Goal: Information Seeking & Learning: Check status

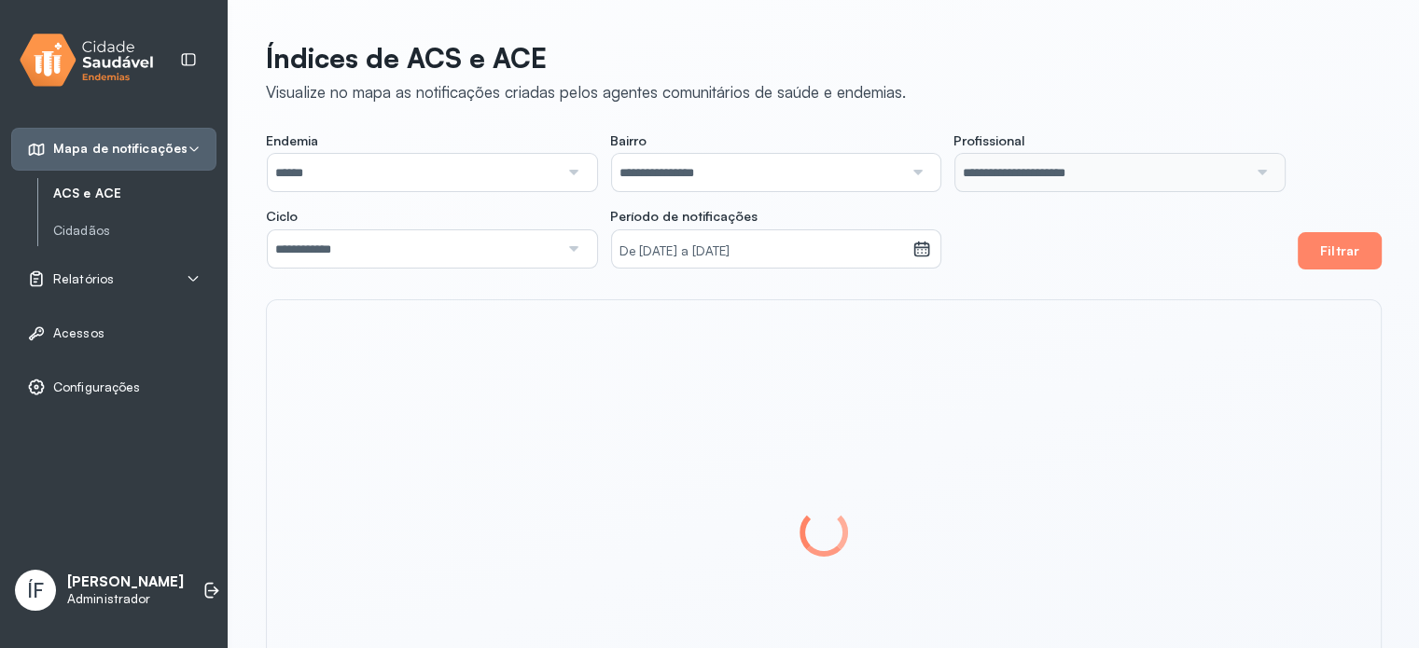
click at [36, 594] on span "ÍF" at bounding box center [35, 590] width 17 height 24
click at [100, 582] on p "[PERSON_NAME]" at bounding box center [125, 583] width 117 height 18
click at [116, 569] on div "ÍF Ítalo Ferreira Administrador Trocar de município" at bounding box center [113, 590] width 205 height 56
click at [105, 584] on p "[PERSON_NAME]" at bounding box center [125, 583] width 117 height 18
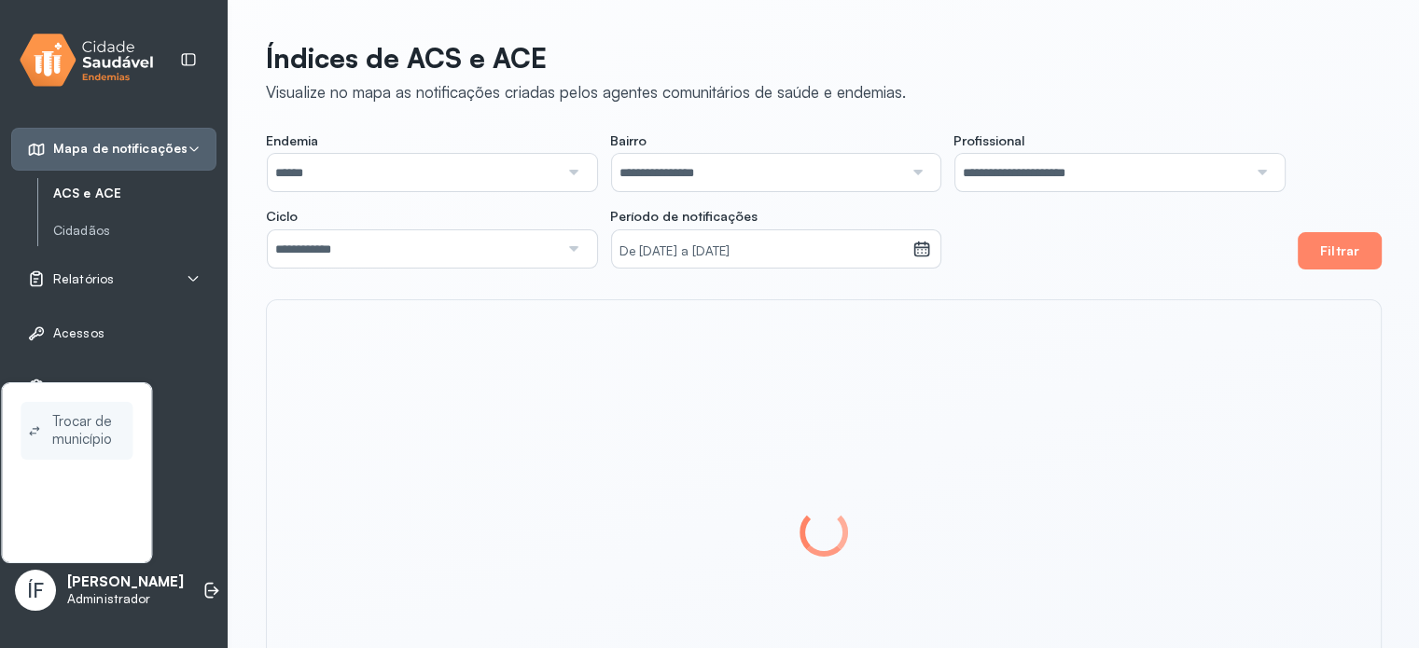
click at [98, 436] on span "Trocar de município" at bounding box center [89, 430] width 74 height 43
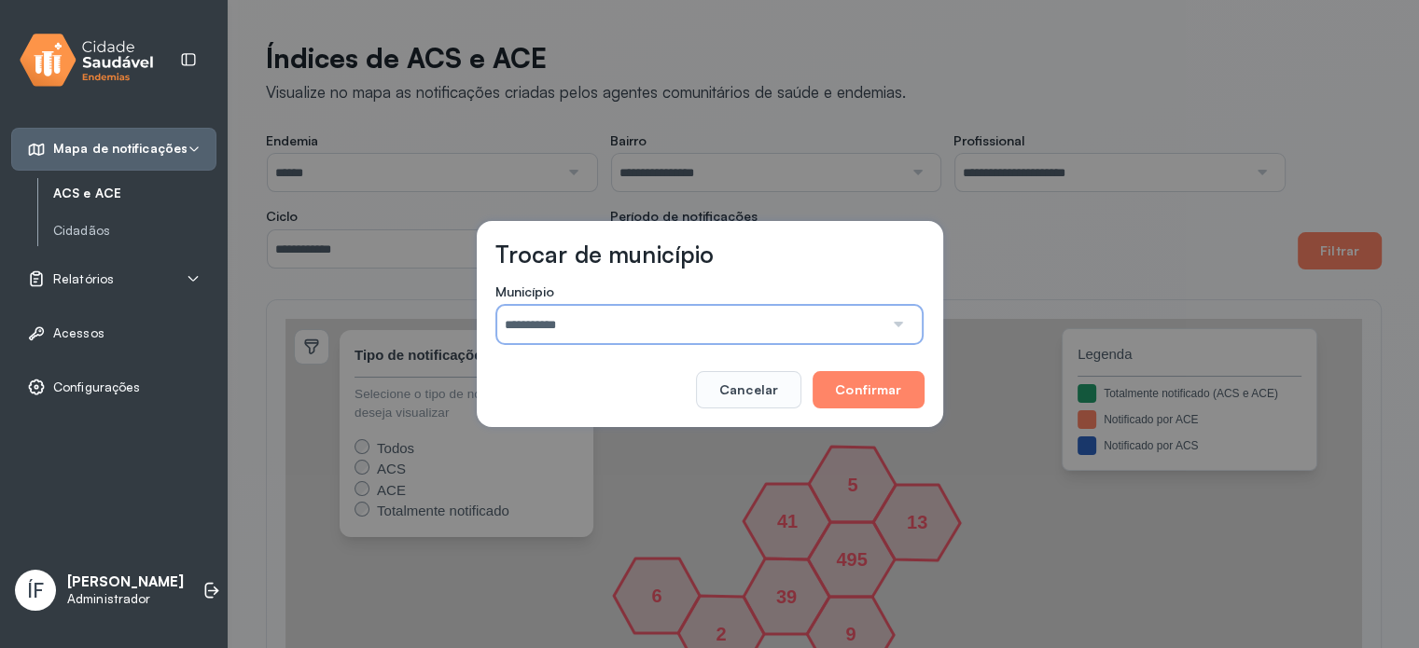
click at [571, 320] on input "**********" at bounding box center [690, 324] width 386 height 37
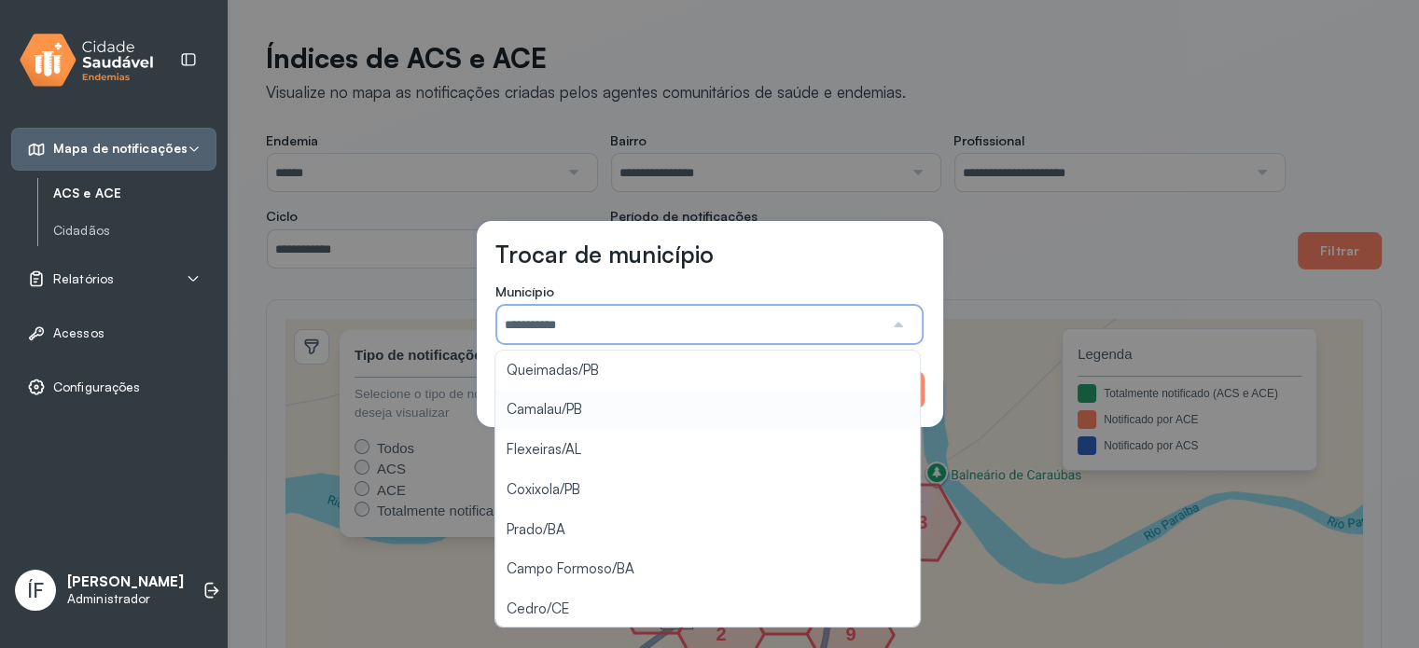
scroll to position [42, 0]
type input "********"
click at [578, 604] on div "Trocar de município Município ******** Caraubas/PB Queimadas/PB Camalau/PB Flex…" at bounding box center [709, 324] width 1419 height 648
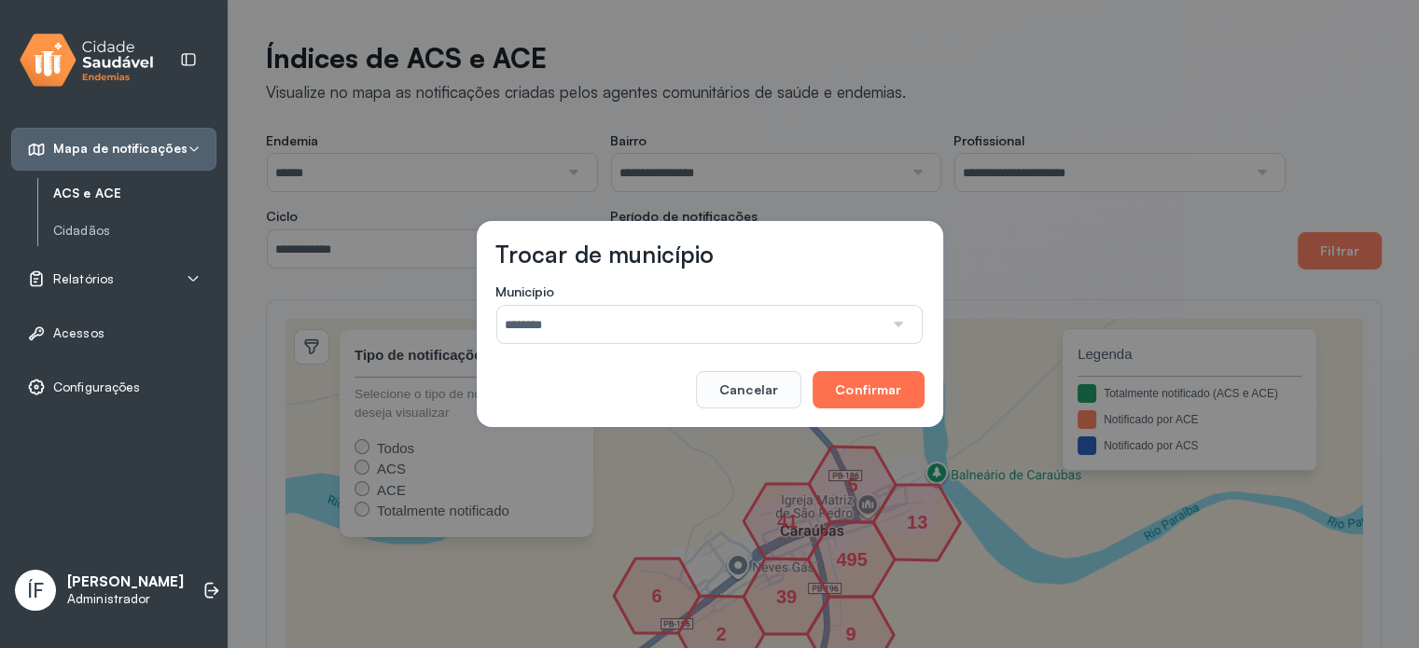
click at [877, 395] on button "Confirmar" at bounding box center [867, 389] width 111 height 37
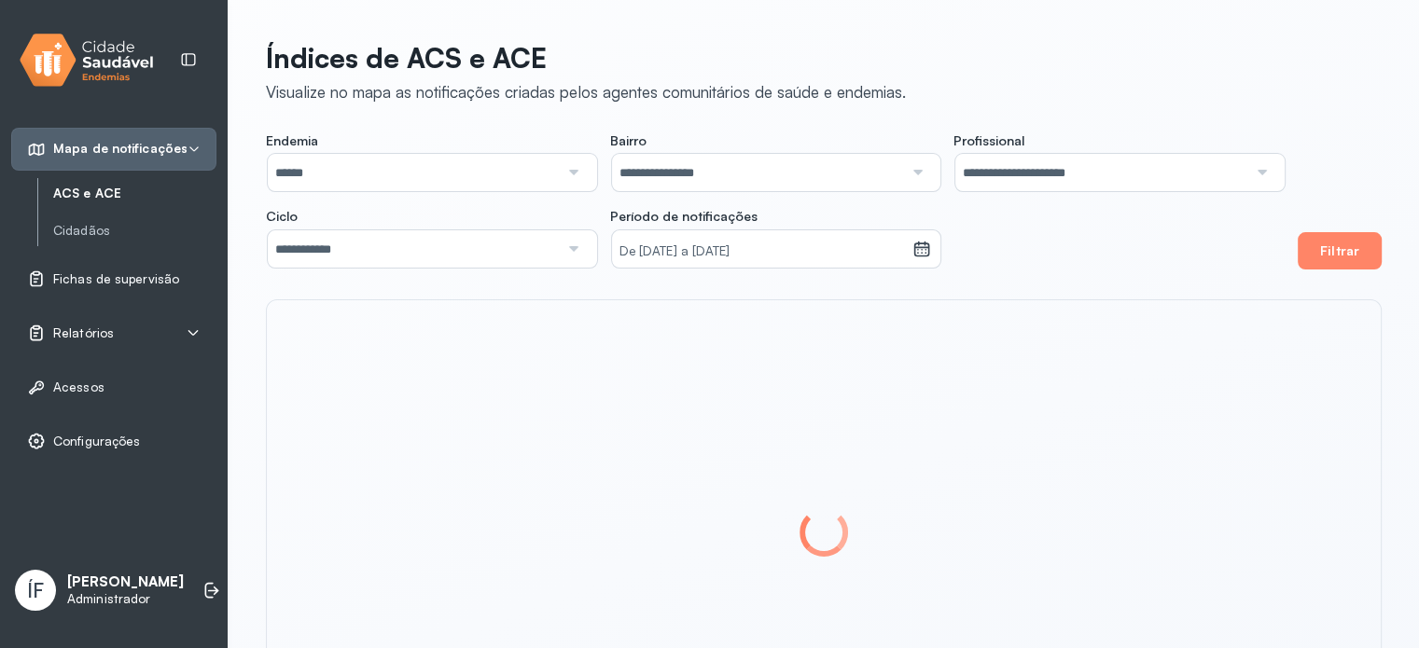
click at [123, 327] on div "Relatórios" at bounding box center [113, 333] width 173 height 19
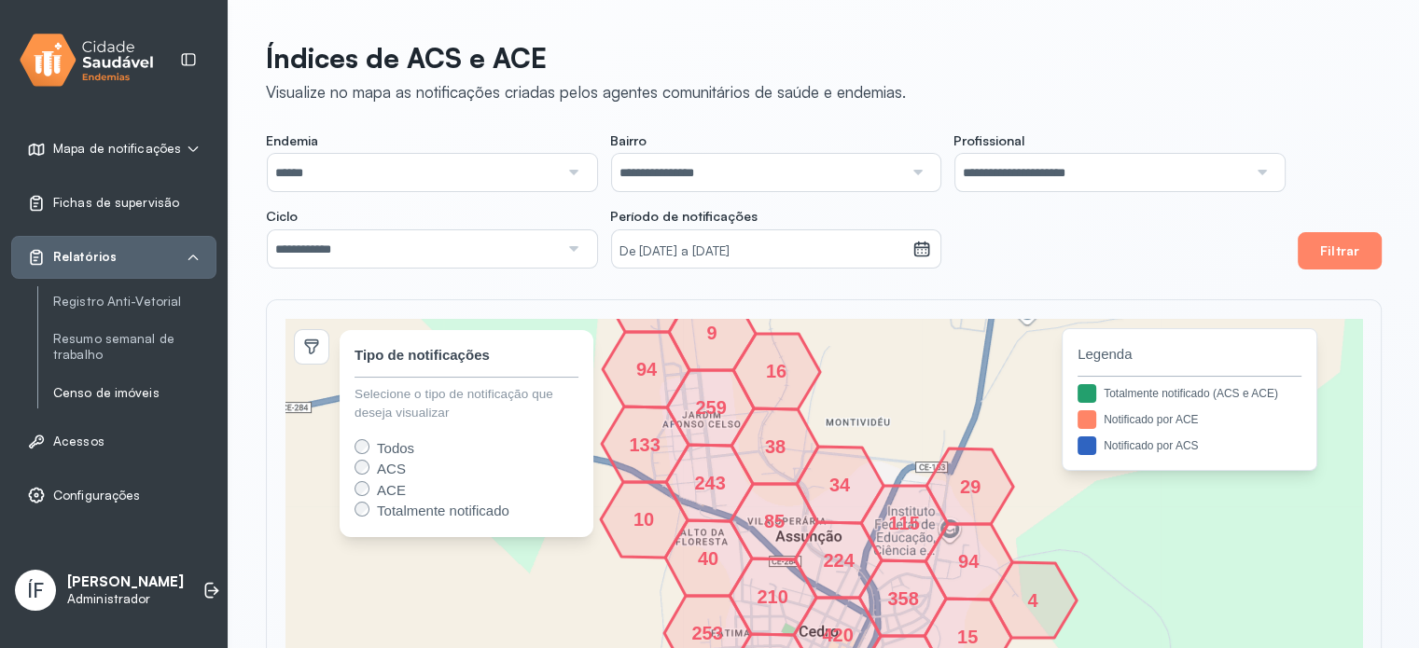
drag, startPoint x: 102, startPoint y: 392, endPoint x: 112, endPoint y: 391, distance: 10.3
click at [104, 392] on link "Censo de imóveis" at bounding box center [134, 393] width 163 height 16
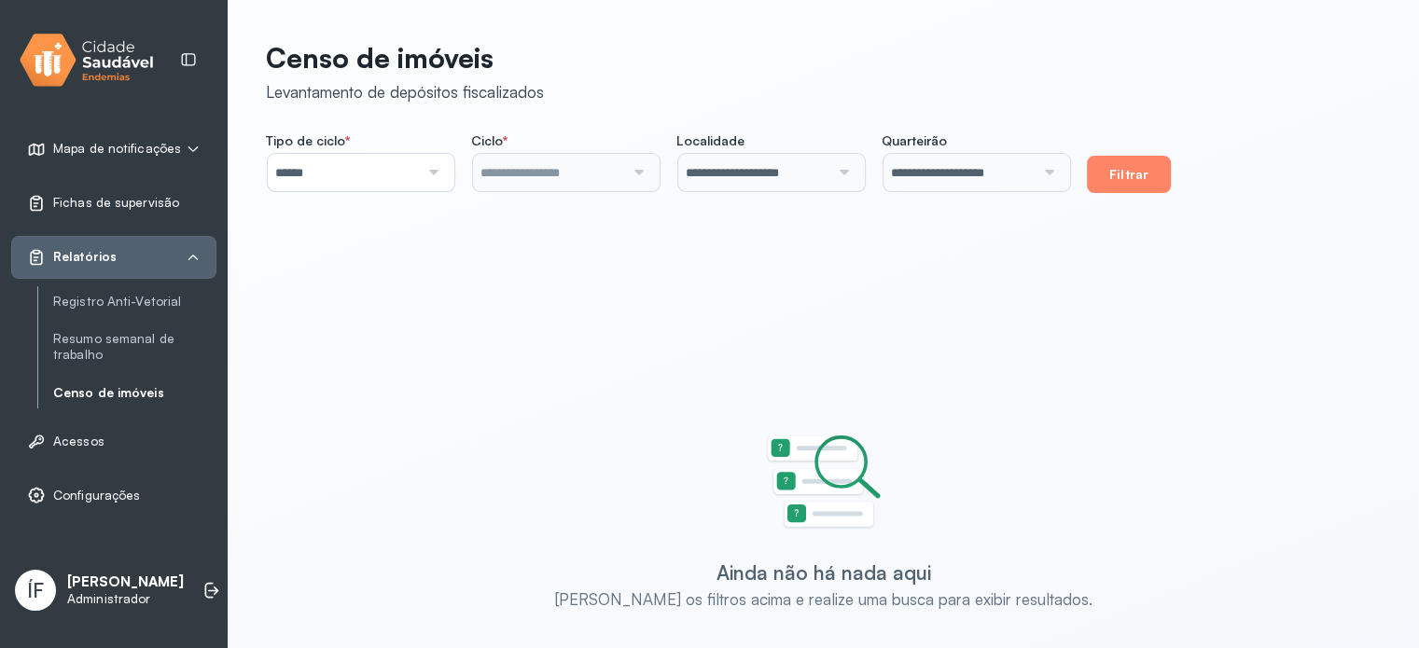
type input "**********"
click at [1142, 171] on button "Filtrar" at bounding box center [1129, 174] width 84 height 37
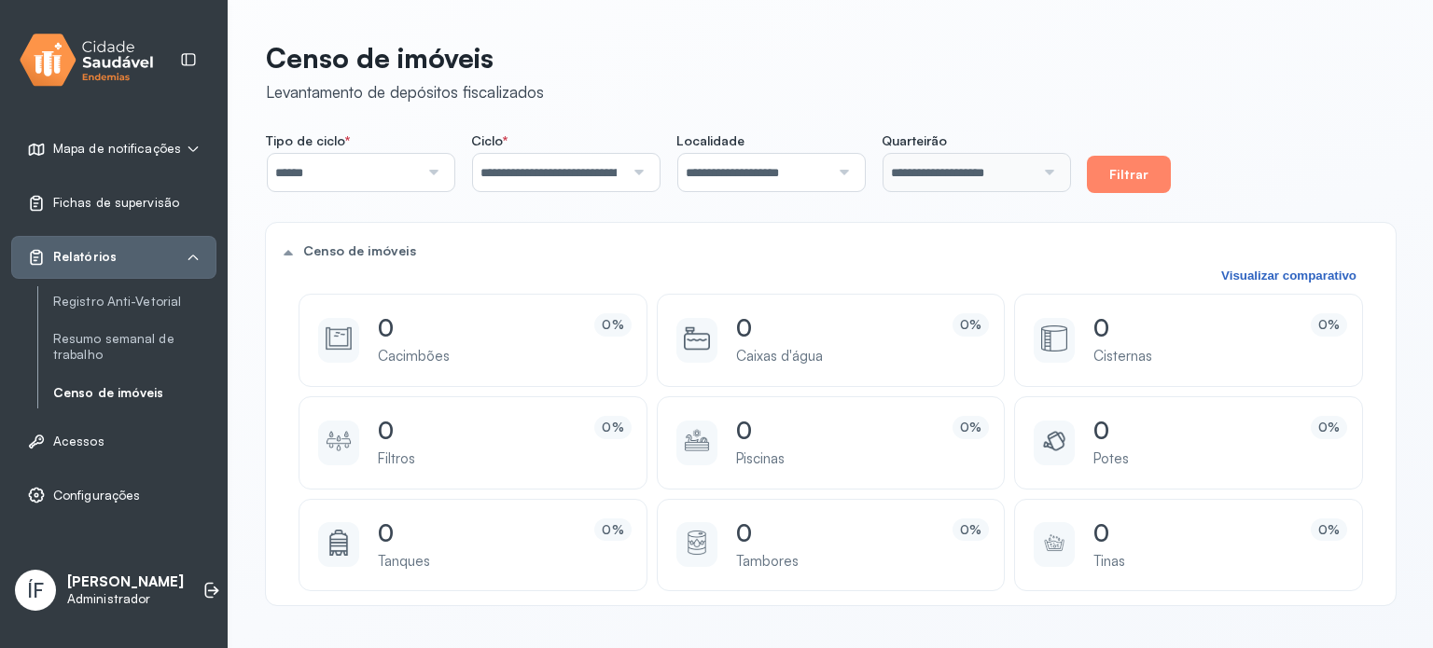
click at [853, 166] on div at bounding box center [841, 172] width 24 height 37
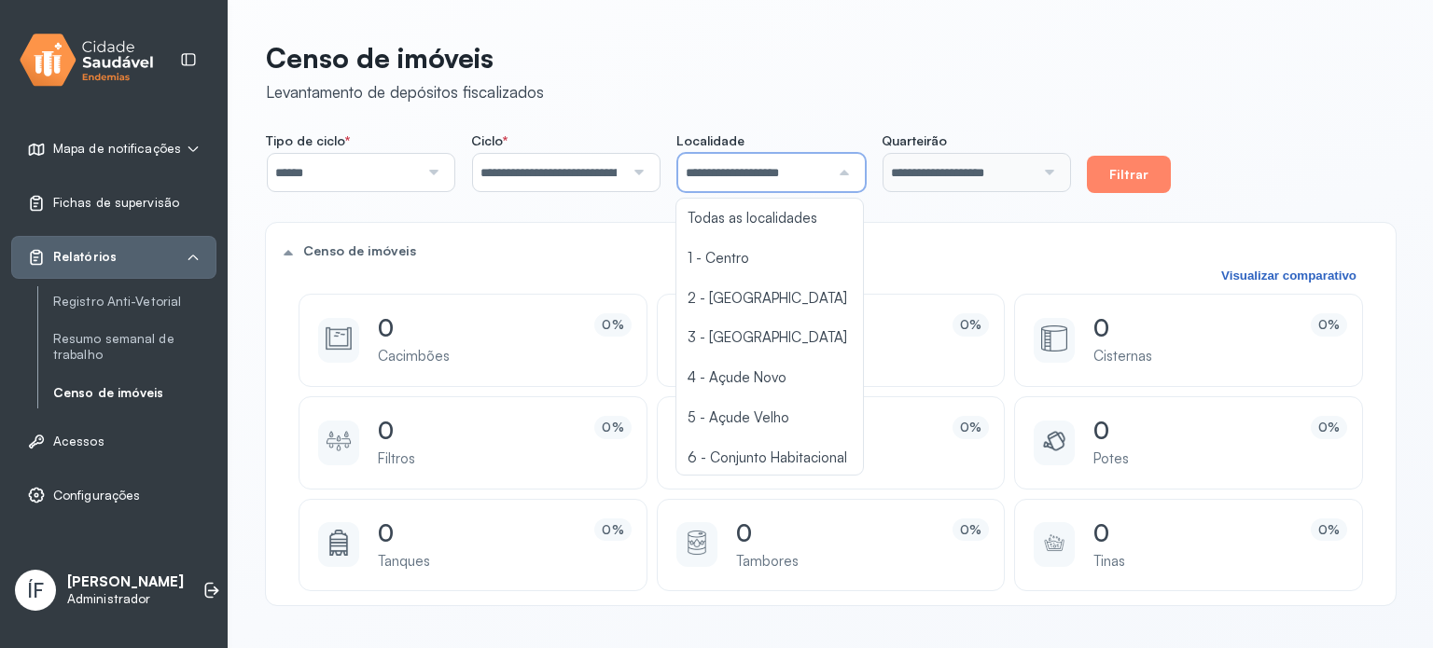
click at [1005, 231] on div "Censo de imóveis Visualizar comparativo 0% 0 Cacimbões 0% 0 Caixas d'água 0% 0 …" at bounding box center [831, 414] width 1130 height 382
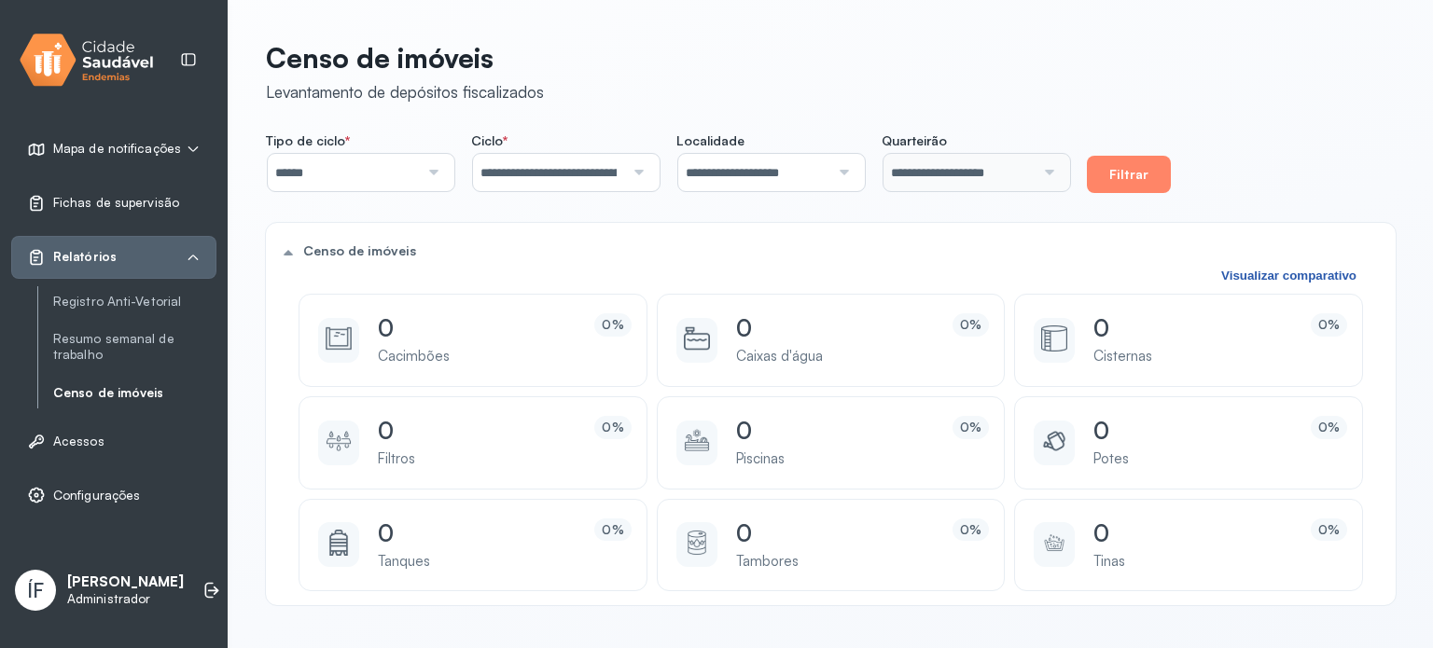
click at [1247, 273] on button "Visualizar comparativo" at bounding box center [1288, 276] width 146 height 16
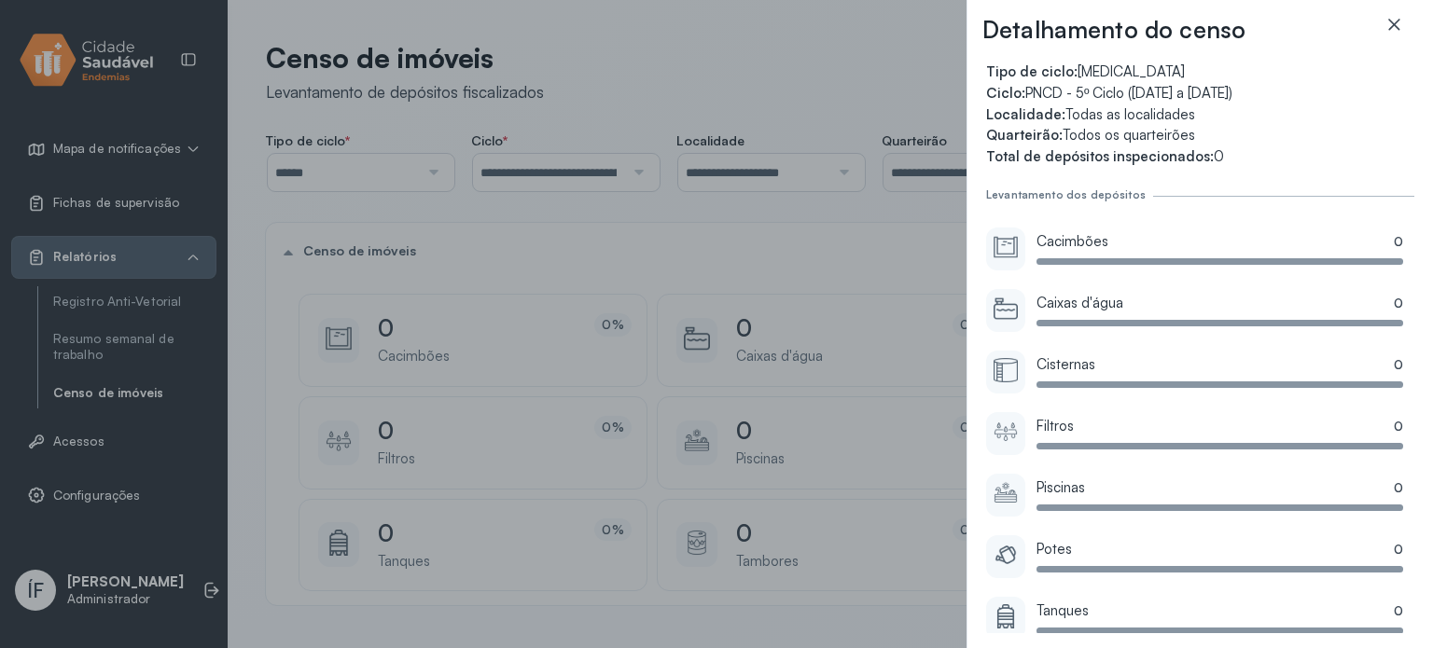
click at [1396, 27] on icon at bounding box center [1393, 24] width 11 height 11
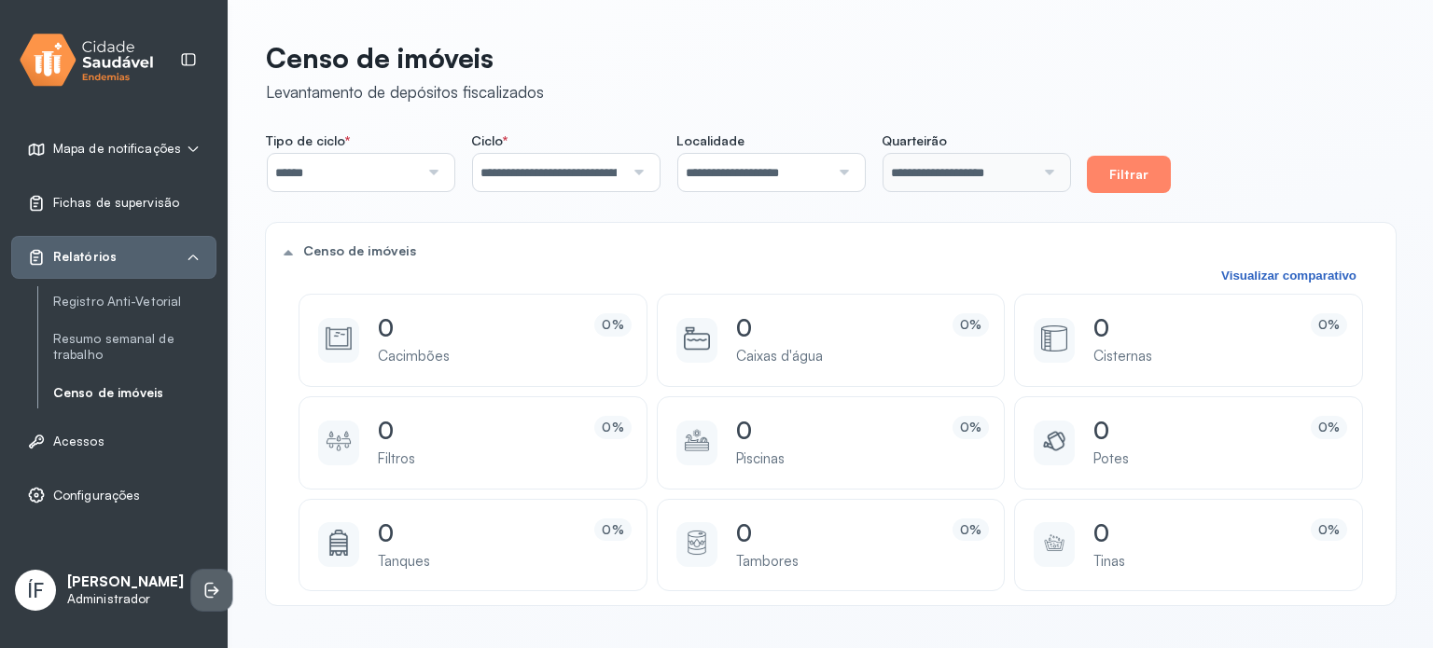
click at [202, 581] on icon at bounding box center [211, 590] width 19 height 19
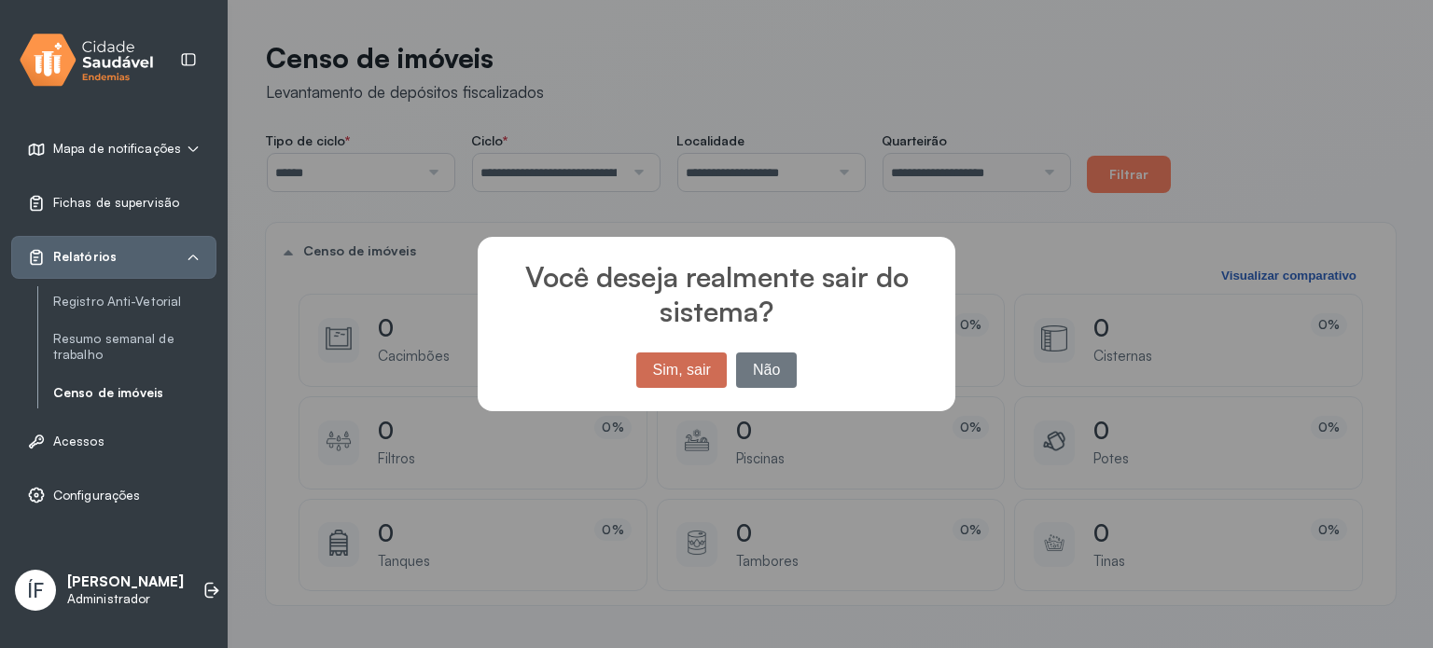
drag, startPoint x: 688, startPoint y: 368, endPoint x: 698, endPoint y: 367, distance: 9.5
click at [690, 368] on button "Sim, sair" at bounding box center [681, 370] width 90 height 35
